Goal: Contribute content: Add original content to the website for others to see

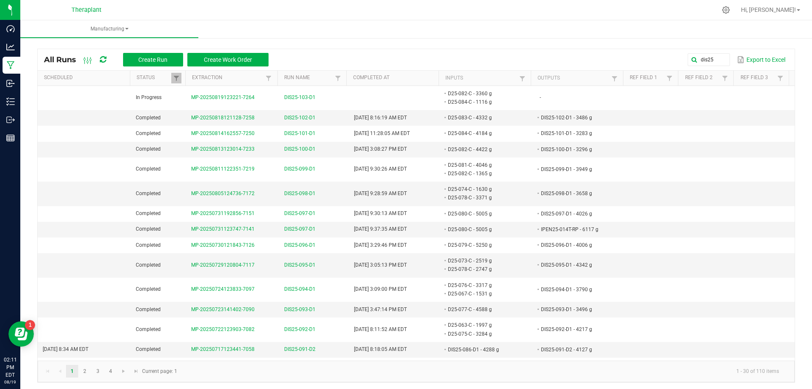
click at [405, 55] on div "dis25 Export to Excel" at bounding box center [531, 59] width 513 height 14
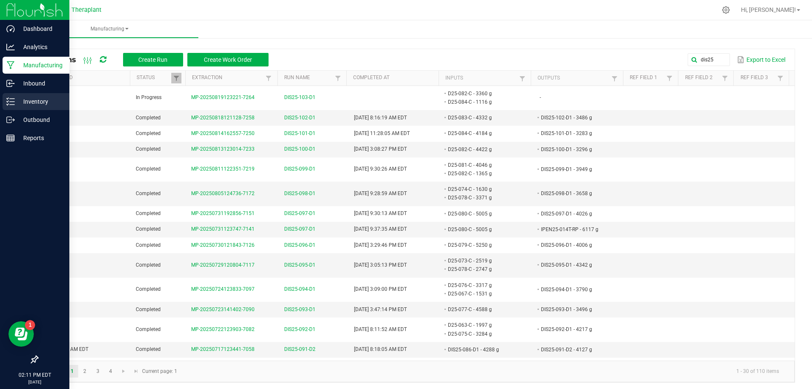
click at [20, 103] on p "Inventory" at bounding box center [40, 101] width 51 height 10
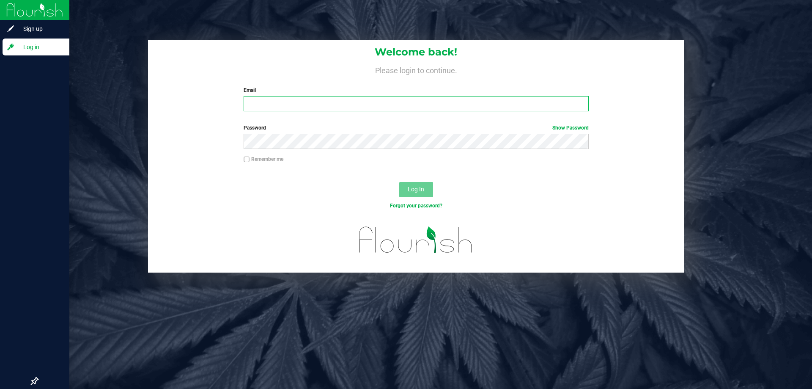
type input "[PERSON_NAME][EMAIL_ADDRESS][DOMAIN_NAME]"
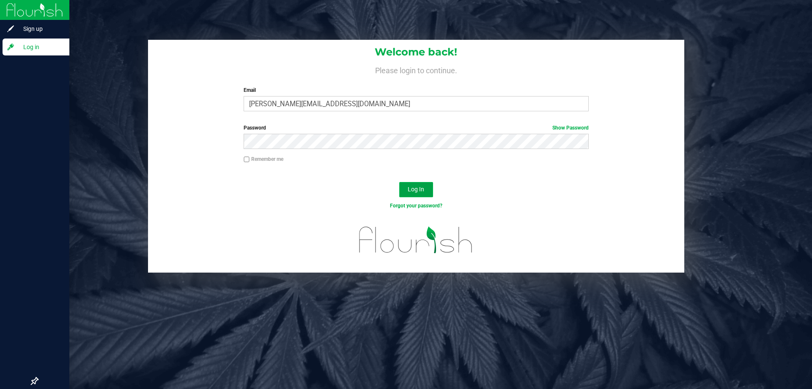
click at [405, 189] on button "Log In" at bounding box center [416, 189] width 34 height 15
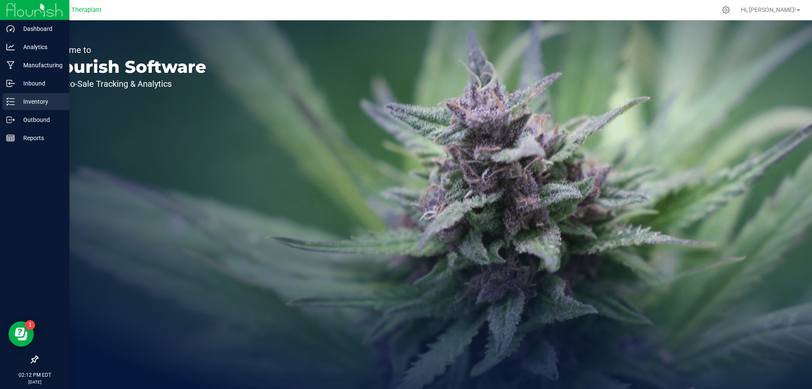
click at [31, 107] on div "Inventory" at bounding box center [36, 101] width 67 height 17
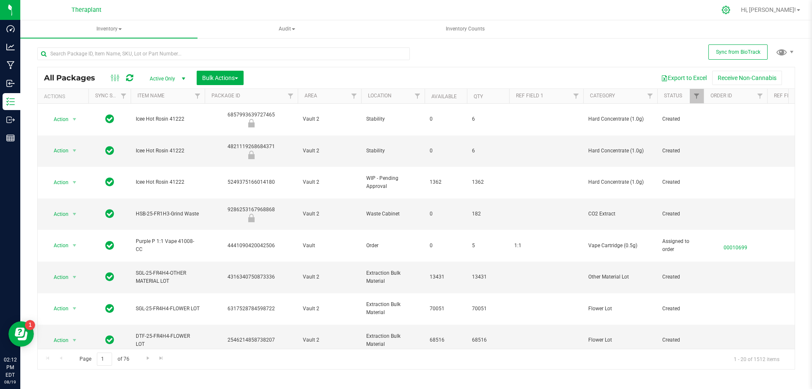
click at [405, 8] on icon at bounding box center [725, 9] width 9 height 9
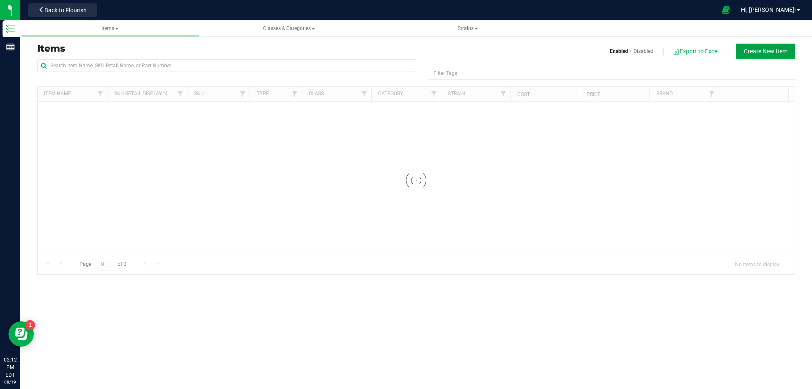
click at [405, 49] on span "Create New Item" at bounding box center [766, 51] width 44 height 7
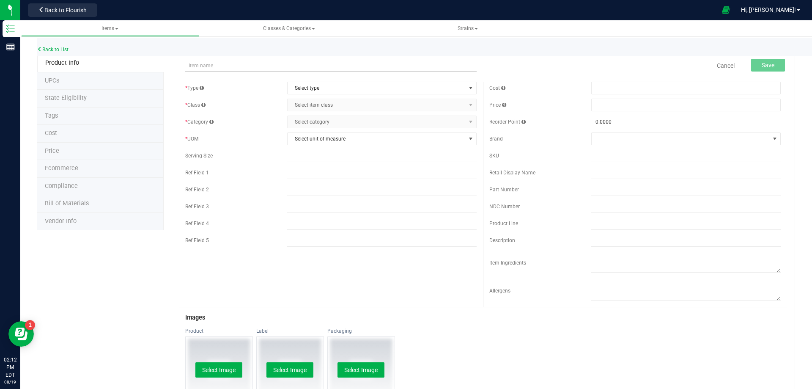
click at [359, 68] on input "text" at bounding box center [330, 65] width 291 height 13
type input "CI25-046-T1"
click at [392, 89] on span "Select type" at bounding box center [377, 88] width 178 height 12
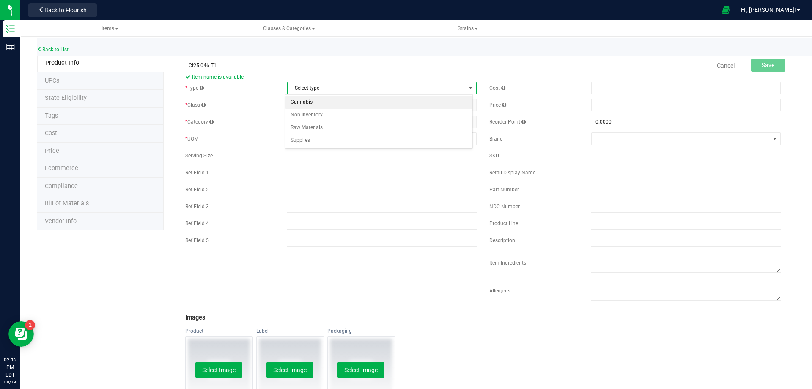
click at [329, 101] on li "Cannabis" at bounding box center [378, 102] width 187 height 13
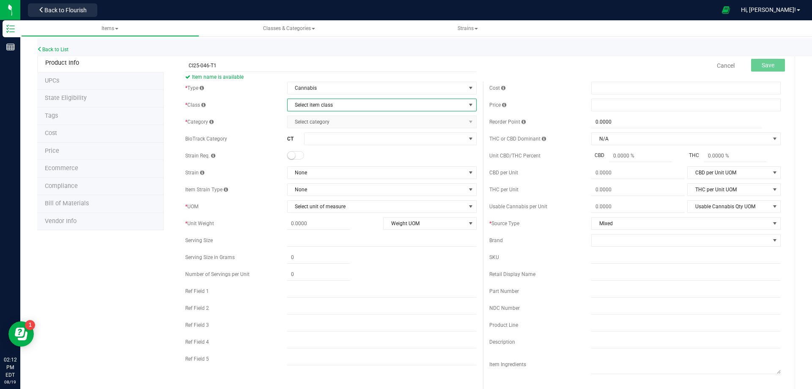
click at [362, 106] on span "Select item class" at bounding box center [377, 105] width 178 height 12
click at [336, 140] on li "Intermediate Products" at bounding box center [378, 144] width 187 height 13
click at [354, 121] on span "Select category" at bounding box center [377, 122] width 178 height 12
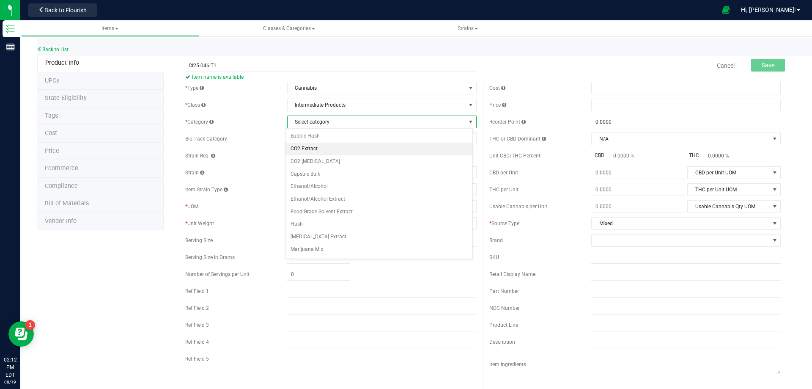
click at [320, 152] on li "CO2 Extract" at bounding box center [378, 148] width 187 height 13
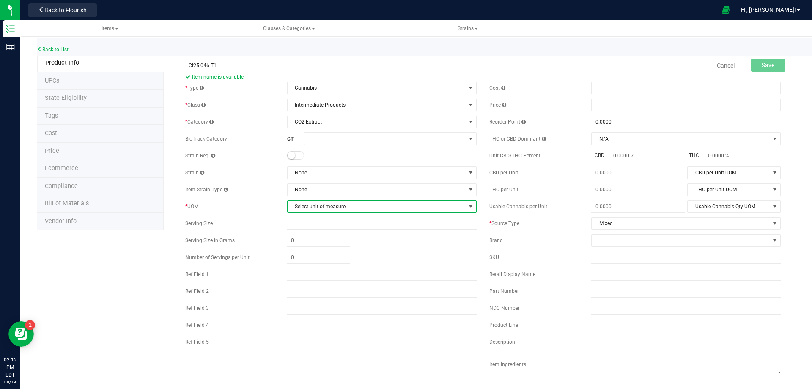
click at [340, 203] on span "Select unit of measure" at bounding box center [377, 206] width 178 height 12
click at [333, 235] on li "Gram" at bounding box center [378, 233] width 187 height 13
click at [325, 273] on input "text" at bounding box center [381, 274] width 189 height 13
type input "AIR"
click at [405, 60] on button "Save" at bounding box center [768, 65] width 34 height 13
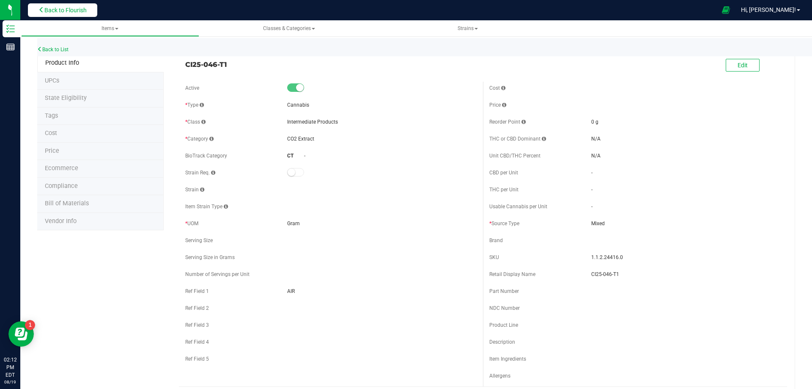
click at [65, 13] on span "Back to Flourish" at bounding box center [65, 10] width 42 height 7
